Goal: Register for event/course

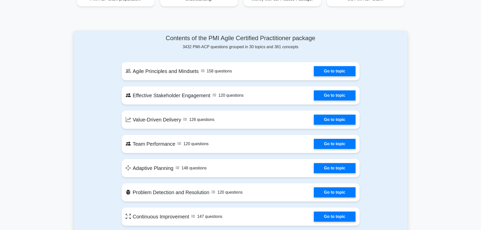
scroll to position [205, 0]
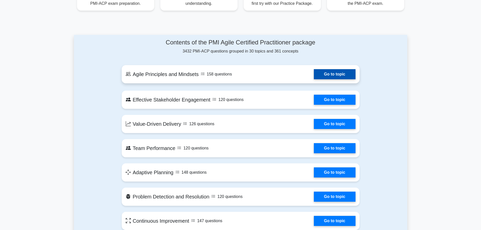
click at [345, 74] on link "Go to topic" at bounding box center [334, 74] width 41 height 10
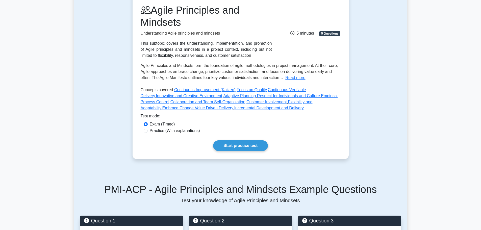
scroll to position [76, 0]
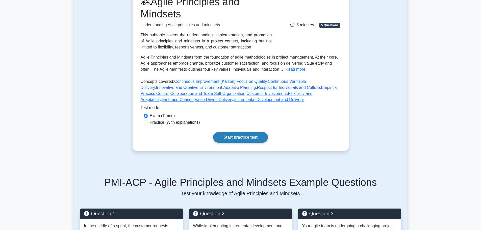
click at [224, 141] on link "Start practice test" at bounding box center [240, 137] width 55 height 11
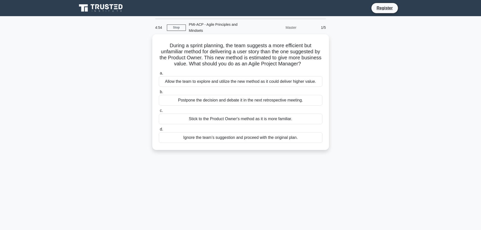
click at [310, 51] on h5 "During a sprint planning, the team suggests a more efficient but unfamiliar met…" at bounding box center [240, 54] width 165 height 25
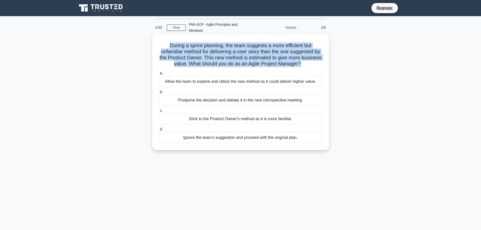
click at [310, 51] on h5 "During a sprint planning, the team suggests a more efficient but unfamiliar met…" at bounding box center [240, 54] width 165 height 25
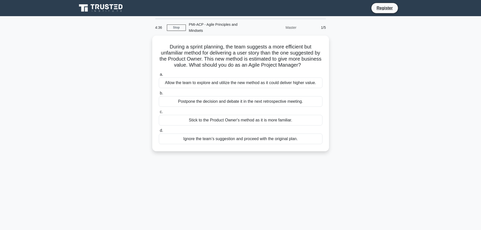
click at [362, 101] on div "During a sprint planning, the team suggests a more efficient but unfamiliar met…" at bounding box center [240, 97] width 333 height 122
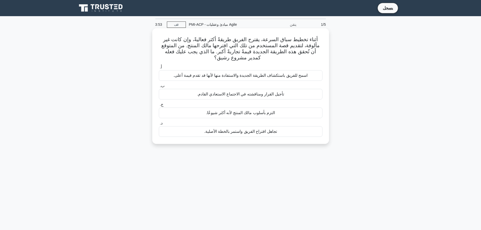
click at [299, 75] on font "اسمح للفريق باستكشاف الطريقة الجديدة والاستفادة منها لأنها قد تقدم قيمة أعلى." at bounding box center [241, 75] width 134 height 4
click at [159, 69] on input "أ. اسمح للفريق باستكشاف الطريقة الجديدة والاستفادة منها لأنها قد تقدم قيمة أعلى." at bounding box center [159, 67] width 0 height 3
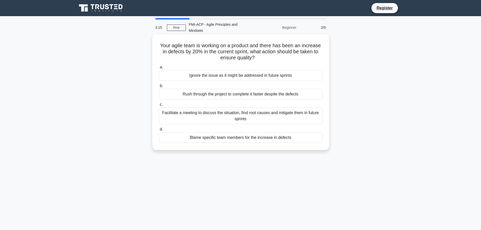
click at [238, 112] on div "Facilitate a meeting to discuss the situation, find root causes and mitigate th…" at bounding box center [241, 116] width 164 height 17
click at [159, 106] on input "c. Facilitate a meeting to discuss the situation, find root causes and mitigate…" at bounding box center [159, 104] width 0 height 3
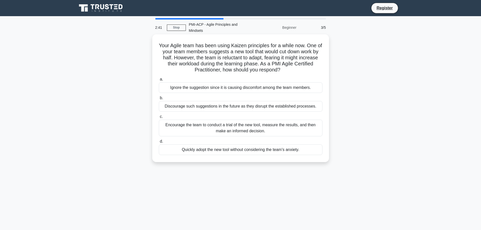
click at [236, 101] on div "Discourage such suggestions in the future as they disrupt the established proce…" at bounding box center [241, 106] width 164 height 11
click at [159, 99] on input "b. Discourage such suggestions in the future as they disrupt the established pr…" at bounding box center [159, 98] width 0 height 3
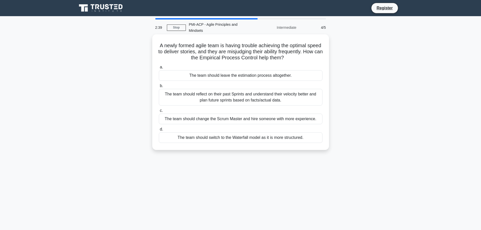
click at [237, 97] on div "The team should reflect on their past Sprints and understand their velocity bet…" at bounding box center [241, 97] width 164 height 17
click at [159, 88] on input "b. The team should reflect on their past Sprints and understand their velocity …" at bounding box center [159, 85] width 0 height 3
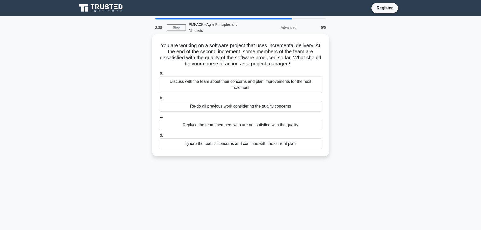
click at [235, 103] on div "Re-do all previous work considering the quality concerns" at bounding box center [241, 106] width 164 height 11
click at [159, 100] on input "b. Re-do all previous work considering the quality concerns" at bounding box center [159, 98] width 0 height 3
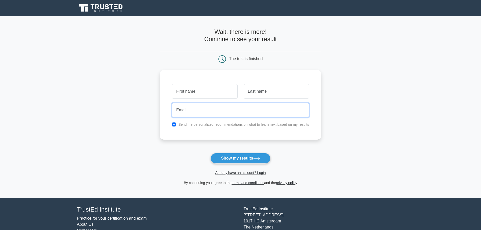
click at [211, 110] on input "email" at bounding box center [240, 110] width 137 height 15
paste input "25078e8e68@webxios.pro"
type input "25078e8e68@webxios.pro"
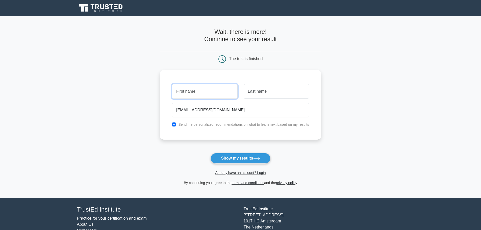
click at [203, 97] on input "text" at bounding box center [204, 91] width 65 height 15
paste input "25078e8e68@webxios.pro"
type input "25078e8e68@webxios.pro"
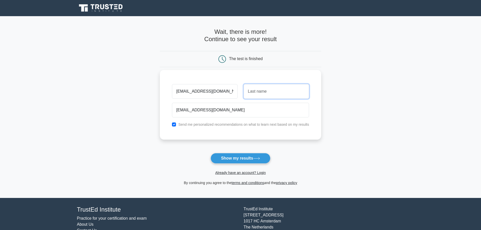
click at [274, 85] on input "text" at bounding box center [276, 91] width 65 height 15
paste input "25078e8e68@webxios.pro"
drag, startPoint x: 272, startPoint y: 90, endPoint x: 230, endPoint y: 87, distance: 42.5
click at [230, 87] on div "25078e8e68@webxios.pro 25078e8e68@webxios.pro" at bounding box center [240, 91] width 143 height 19
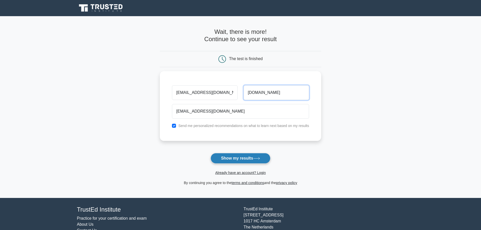
type input "webxios.pro"
click at [250, 160] on button "Show my results" at bounding box center [241, 158] width 60 height 11
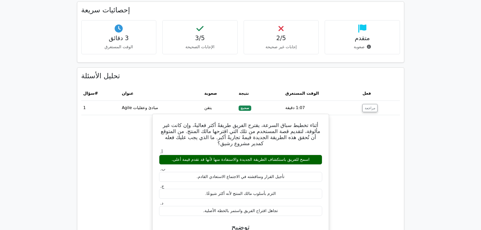
scroll to position [291, 0]
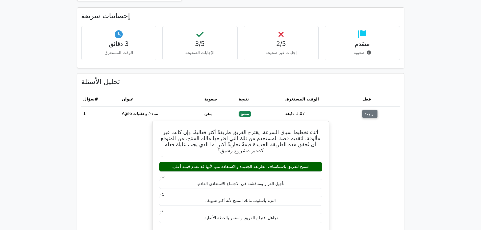
click at [366, 110] on button "مراجعة" at bounding box center [370, 114] width 15 height 8
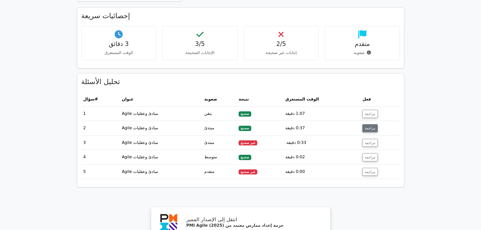
click at [369, 126] on font "مراجعة" at bounding box center [370, 128] width 11 height 4
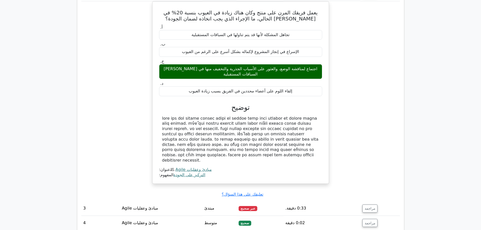
scroll to position [442, 0]
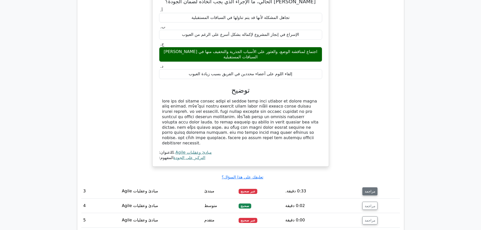
click at [371, 189] on font "مراجعة" at bounding box center [370, 191] width 11 height 4
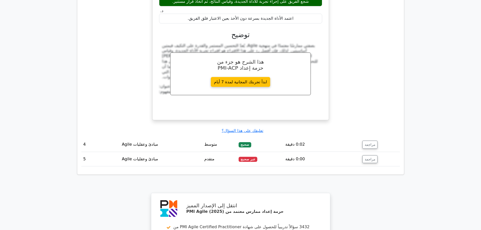
scroll to position [720, 0]
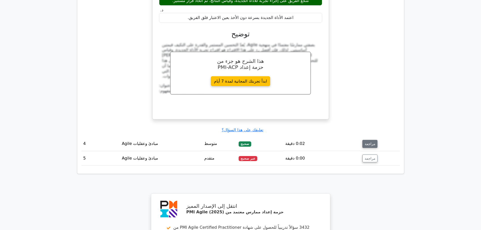
click at [374, 140] on button "مراجعة" at bounding box center [370, 144] width 15 height 8
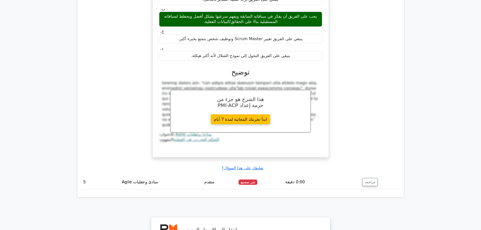
scroll to position [922, 0]
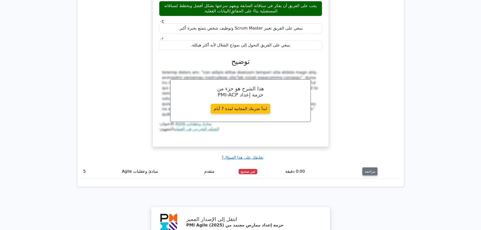
click at [370, 170] on font "مراجعة" at bounding box center [370, 172] width 11 height 4
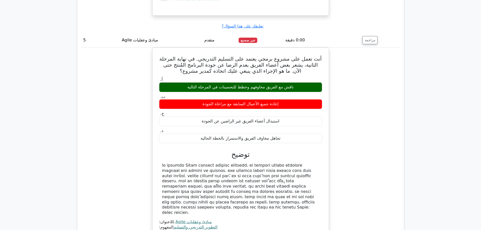
scroll to position [1074, 0]
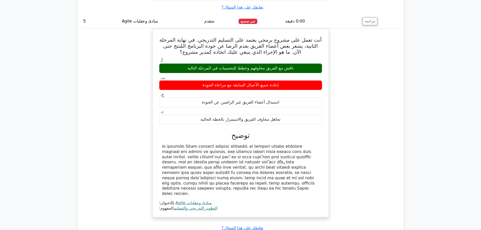
drag, startPoint x: 37, startPoint y: 35, endPoint x: 45, endPoint y: 2, distance: 33.3
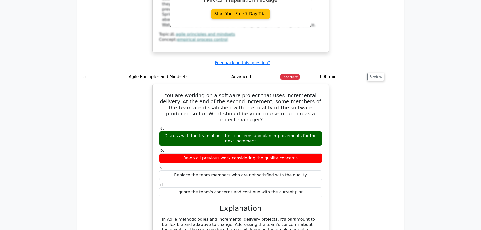
scroll to position [1084, 0]
